Goal: Information Seeking & Learning: Understand process/instructions

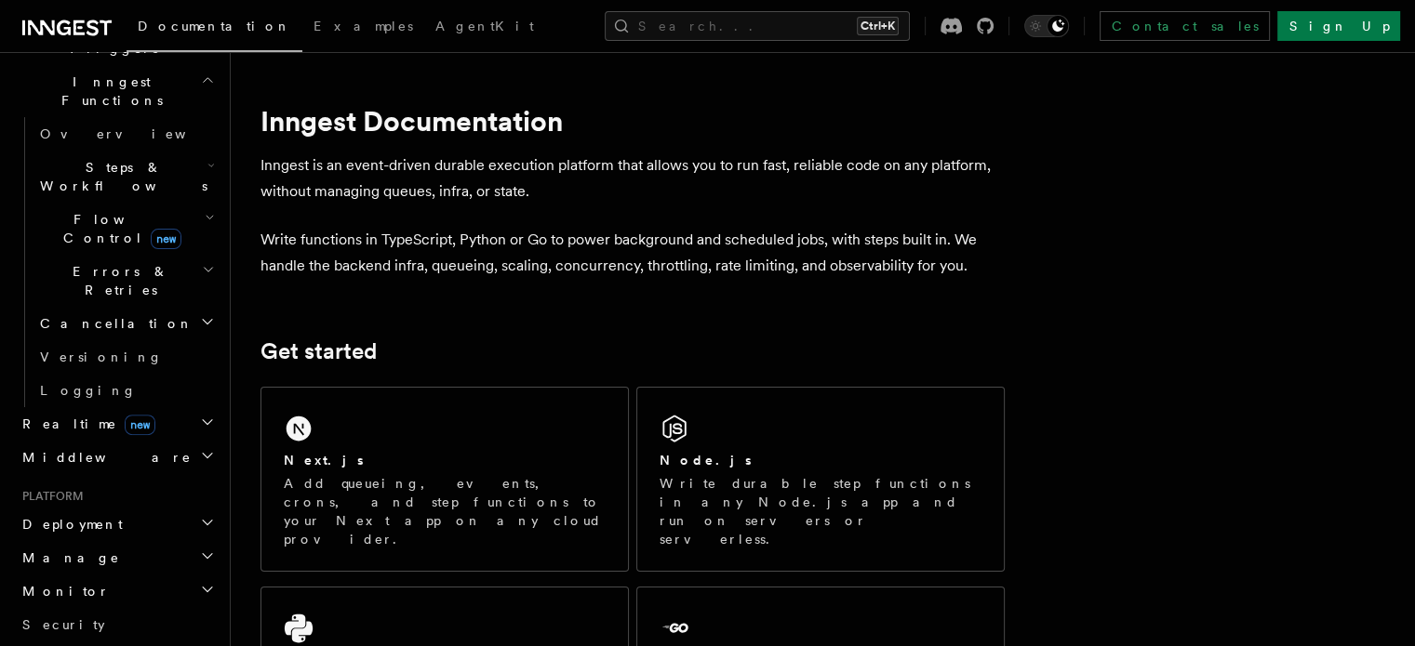
scroll to position [534, 0]
click at [119, 504] on h2 "Deployment" at bounding box center [117, 520] width 204 height 33
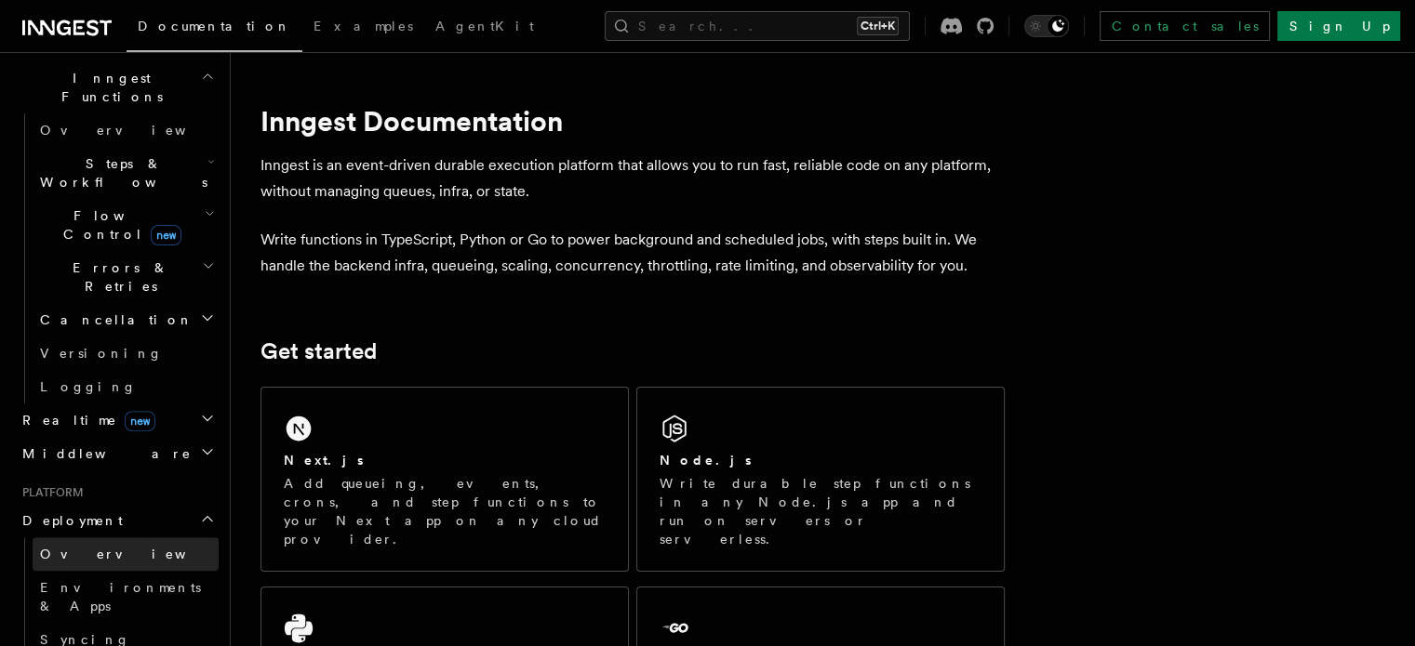
click at [40, 538] on link "Overview" at bounding box center [126, 554] width 186 height 33
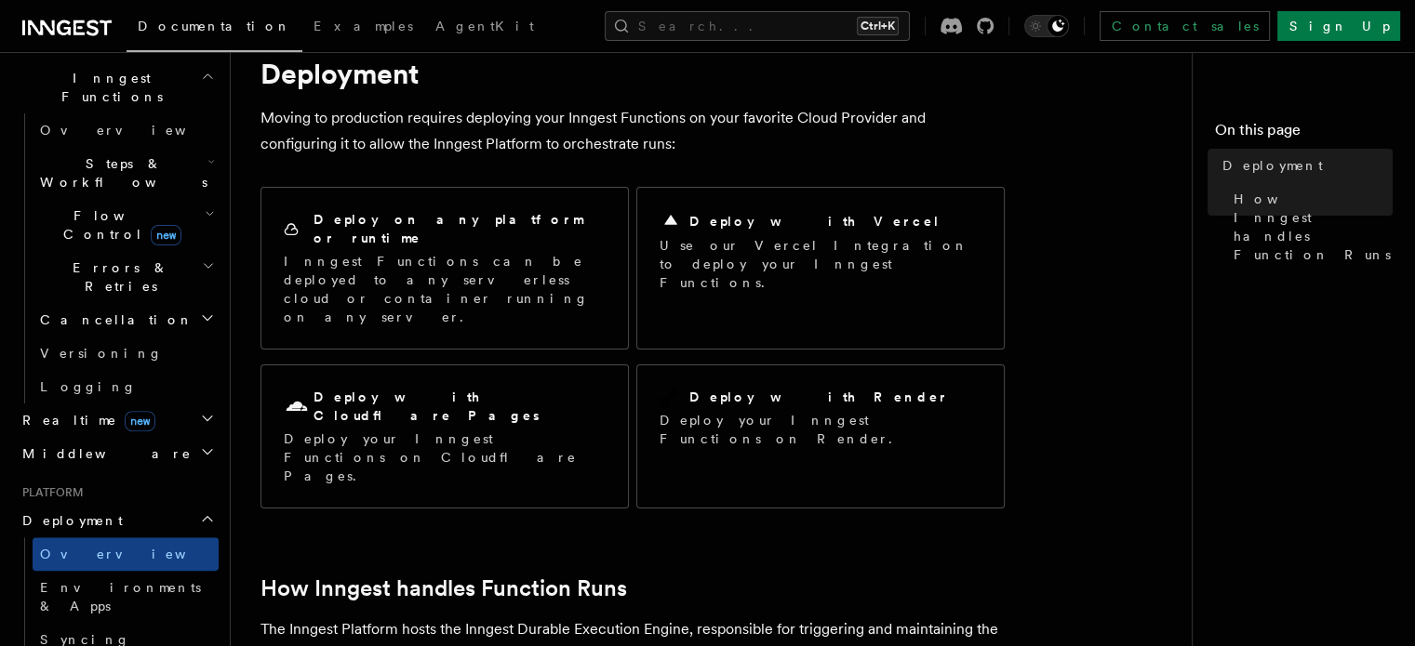
scroll to position [65, 0]
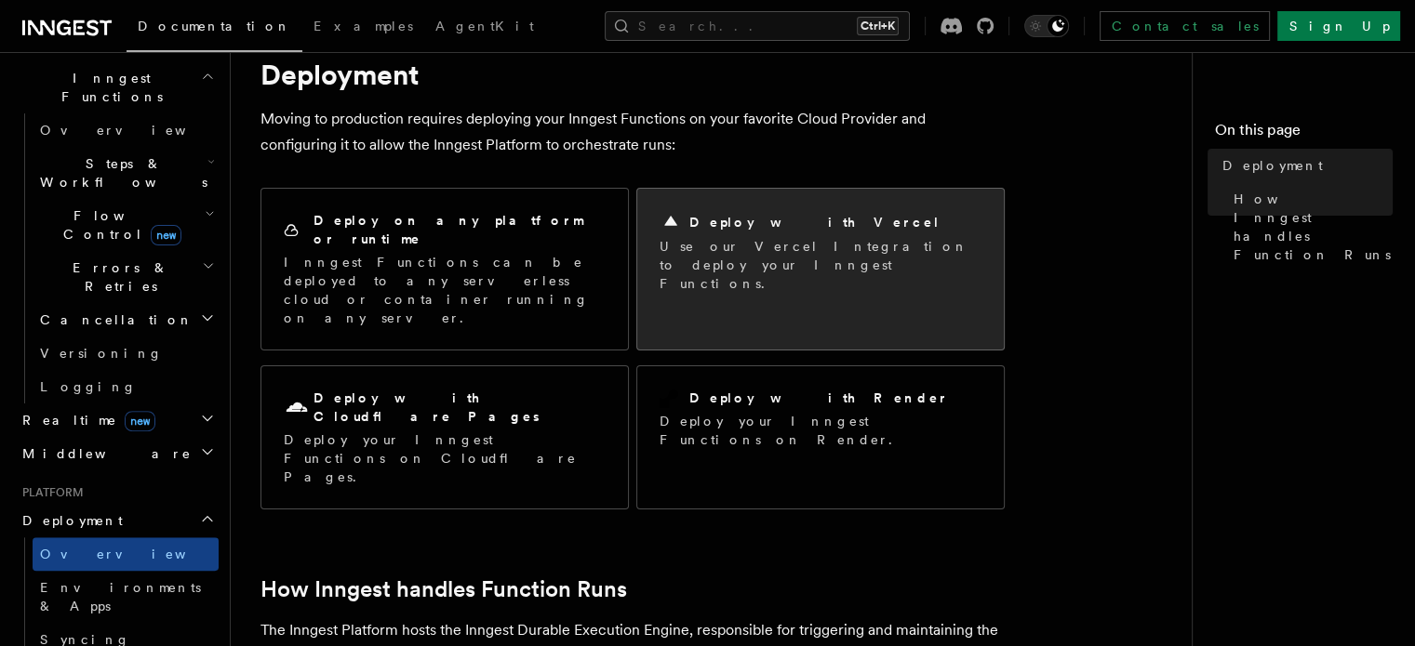
click at [729, 239] on p "Use our Vercel Integration to deploy your Inngest Functions." at bounding box center [820, 265] width 322 height 56
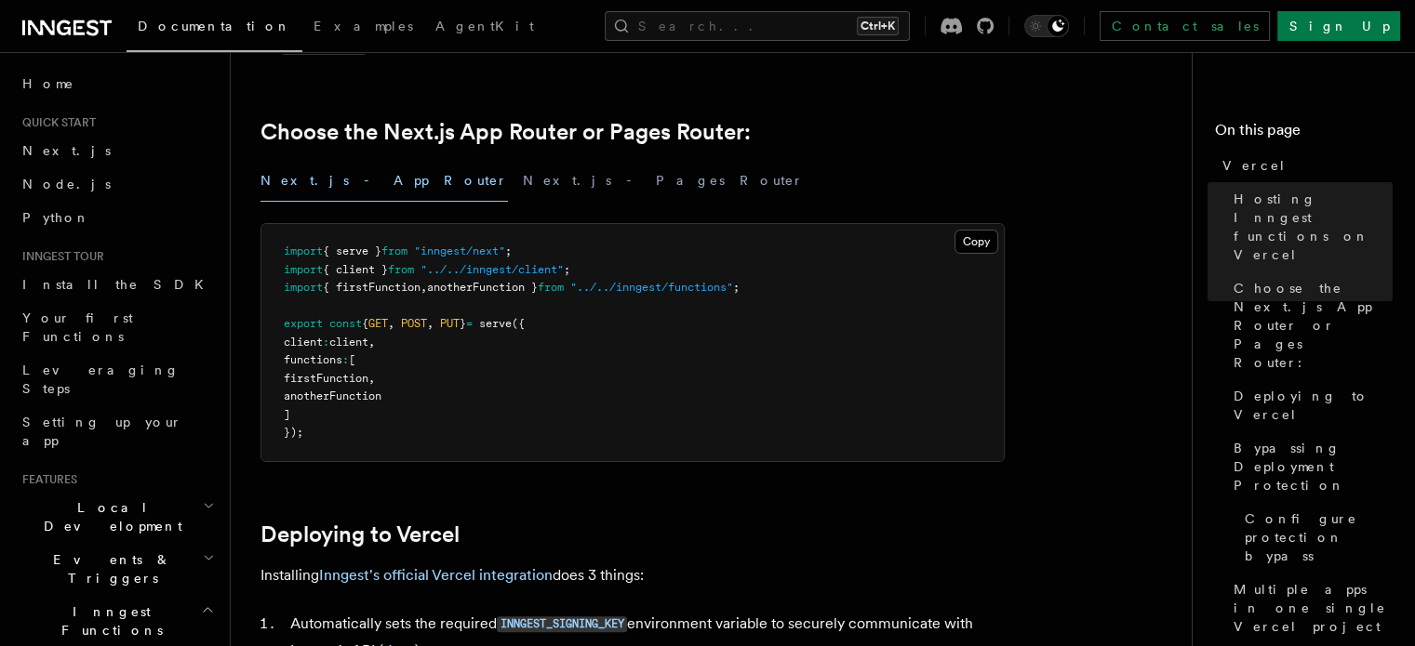
scroll to position [573, 0]
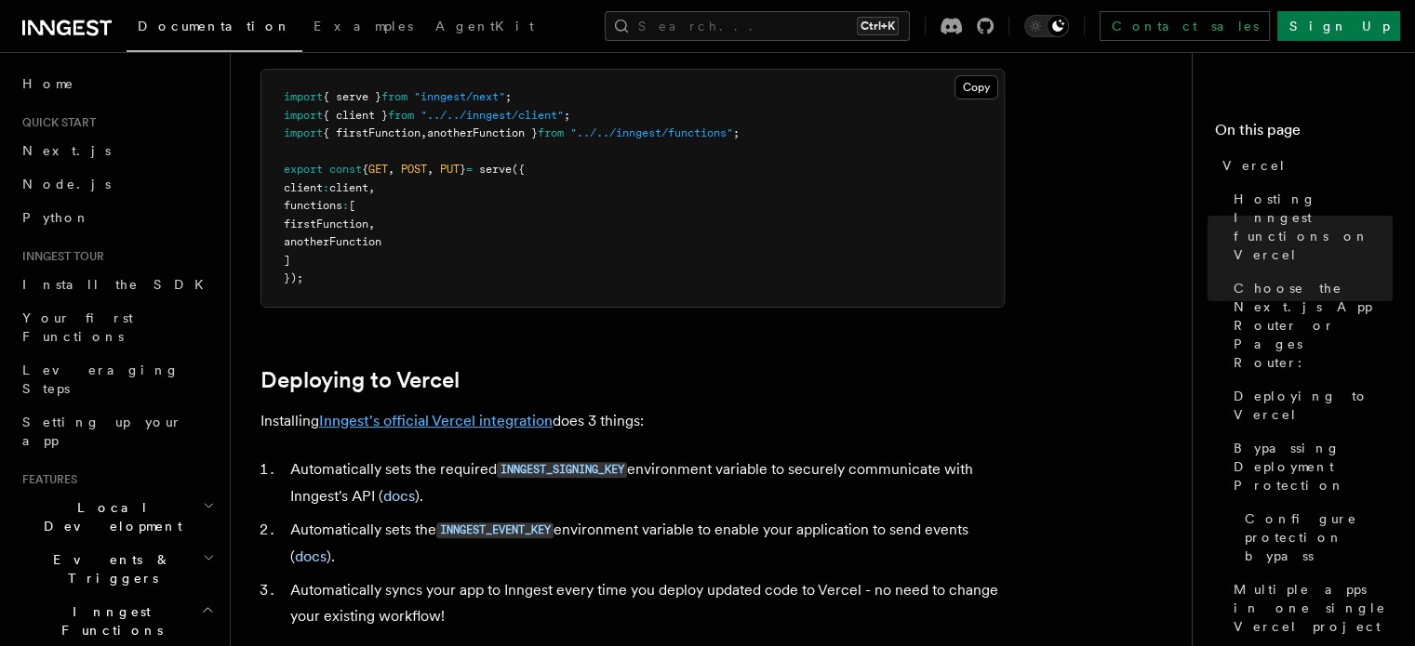
click at [510, 424] on link "Inngest's official Vercel integration" at bounding box center [435, 421] width 233 height 18
